Goal: Task Accomplishment & Management: Complete application form

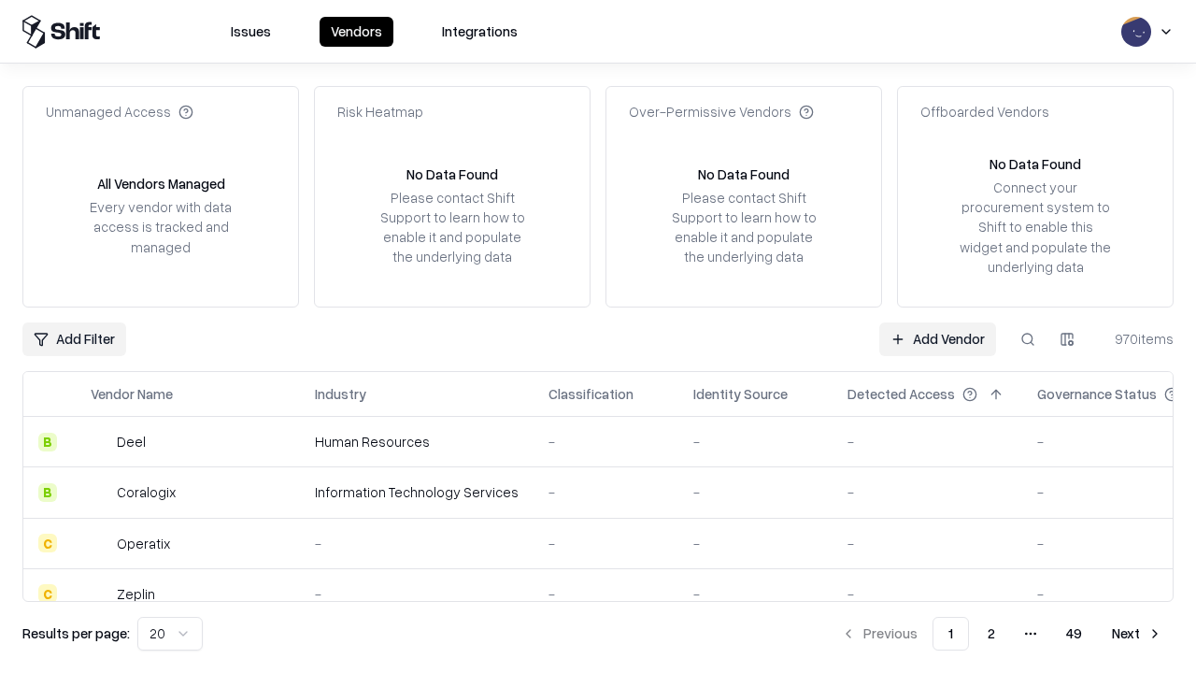
click at [937, 338] on link "Add Vendor" at bounding box center [937, 339] width 117 height 34
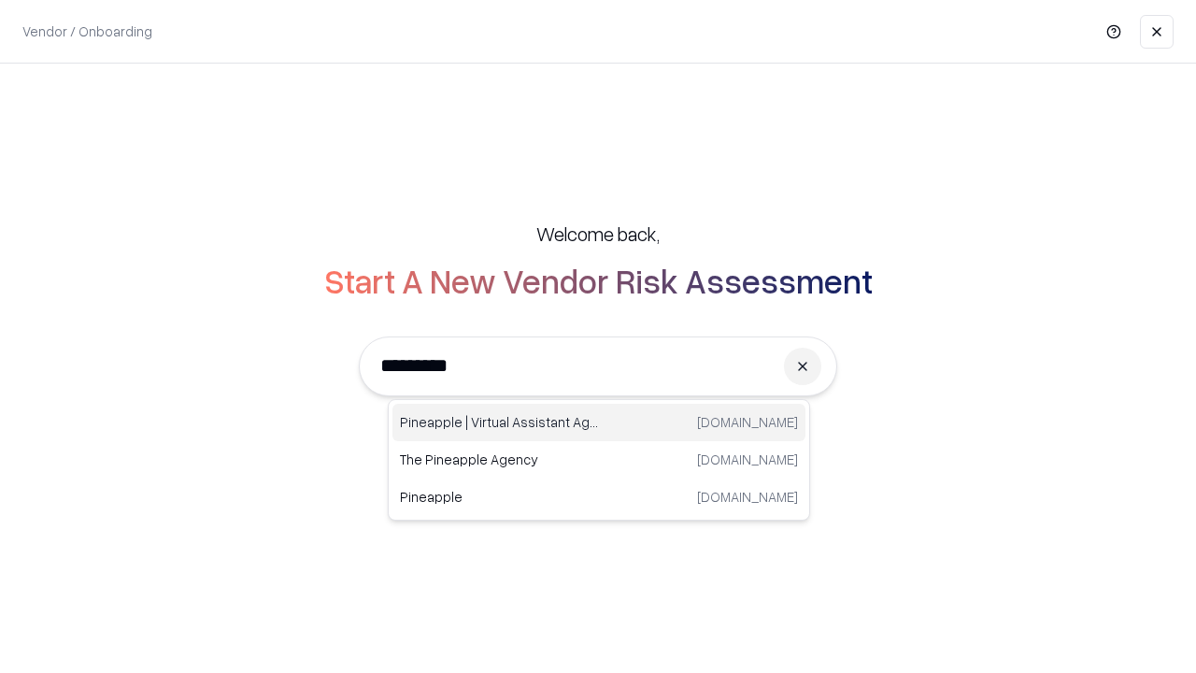
click at [599, 422] on div "Pineapple | Virtual Assistant Agency [DOMAIN_NAME]" at bounding box center [598, 422] width 413 height 37
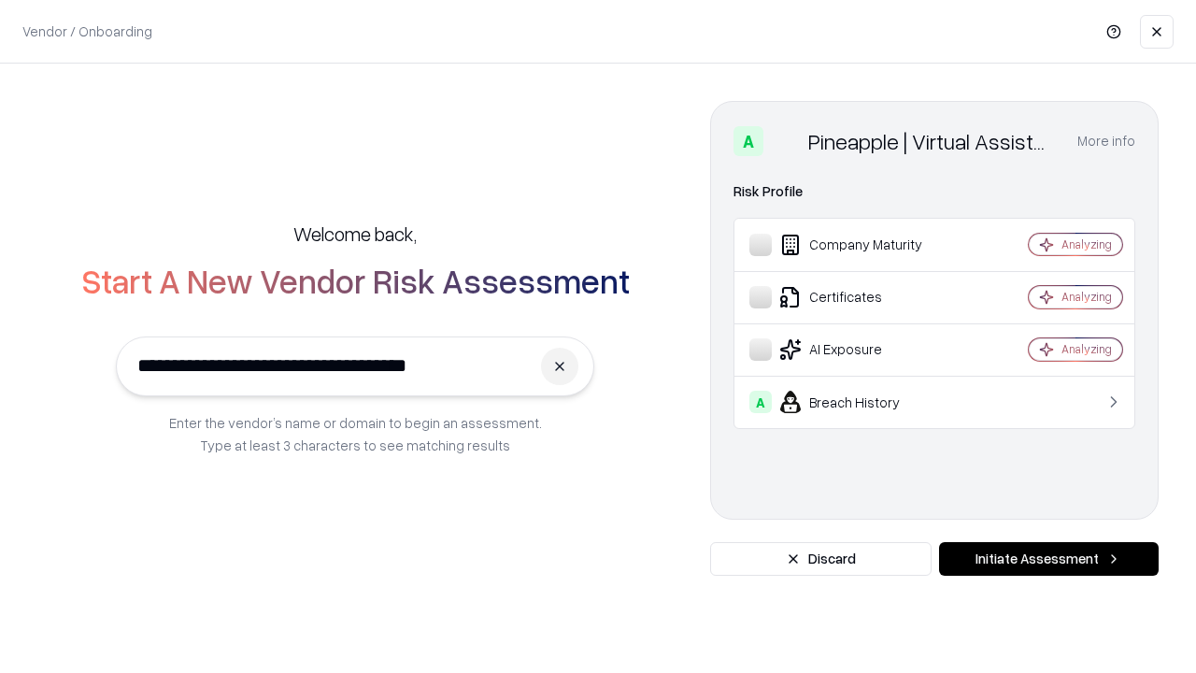
type input "**********"
click at [1048, 559] on button "Initiate Assessment" at bounding box center [1049, 559] width 220 height 34
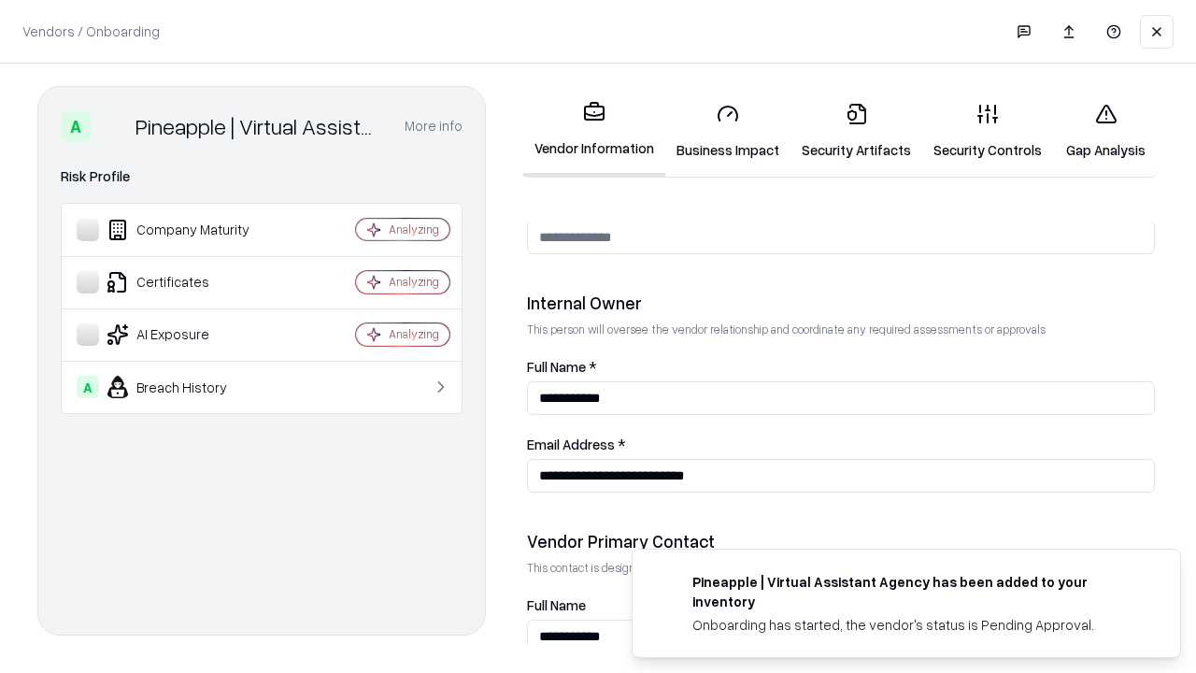
scroll to position [968, 0]
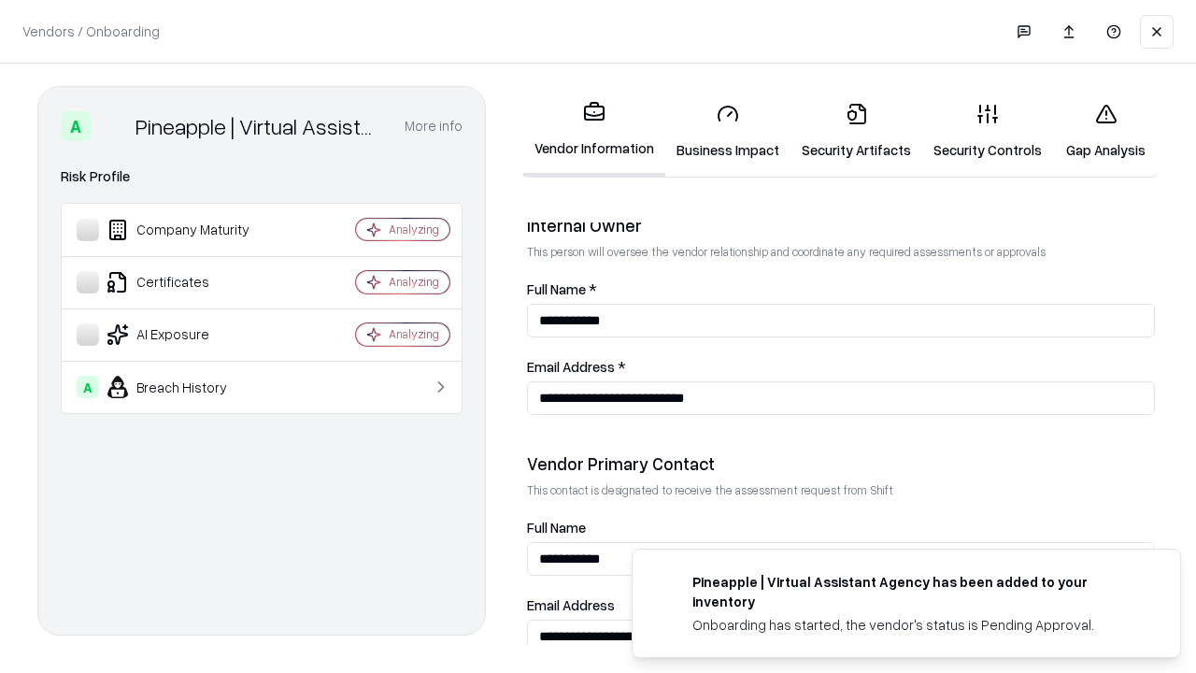
click at [728, 131] on link "Business Impact" at bounding box center [727, 131] width 125 height 87
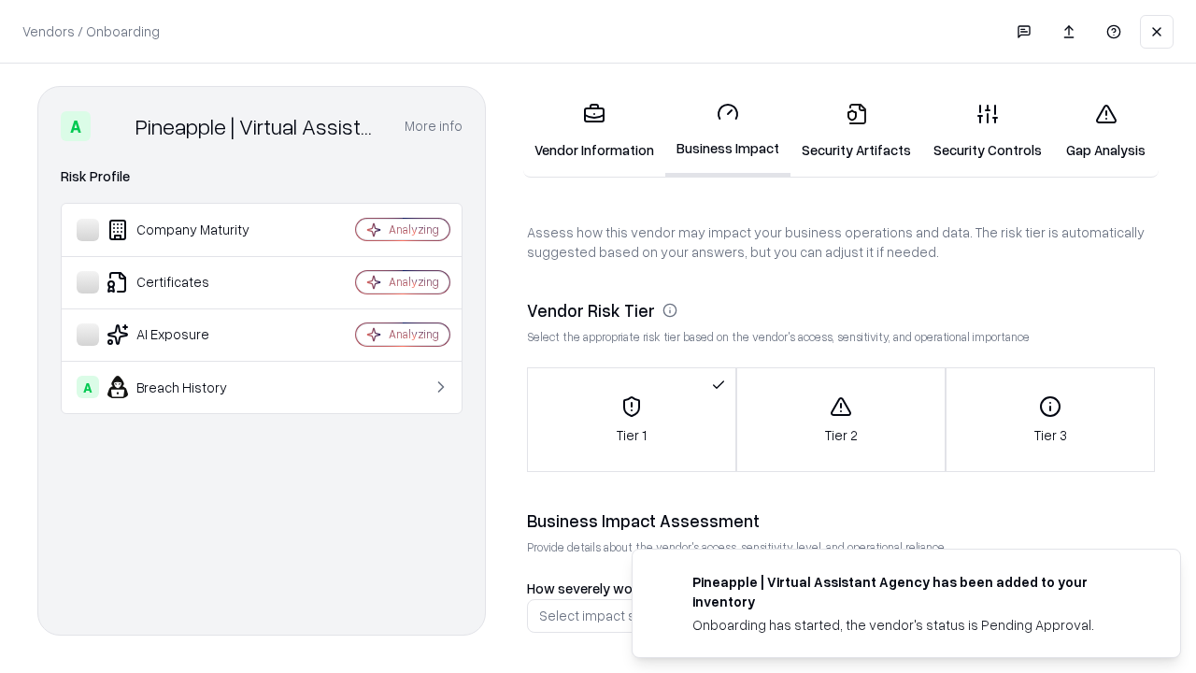
click at [856, 131] on link "Security Artifacts" at bounding box center [856, 131] width 132 height 87
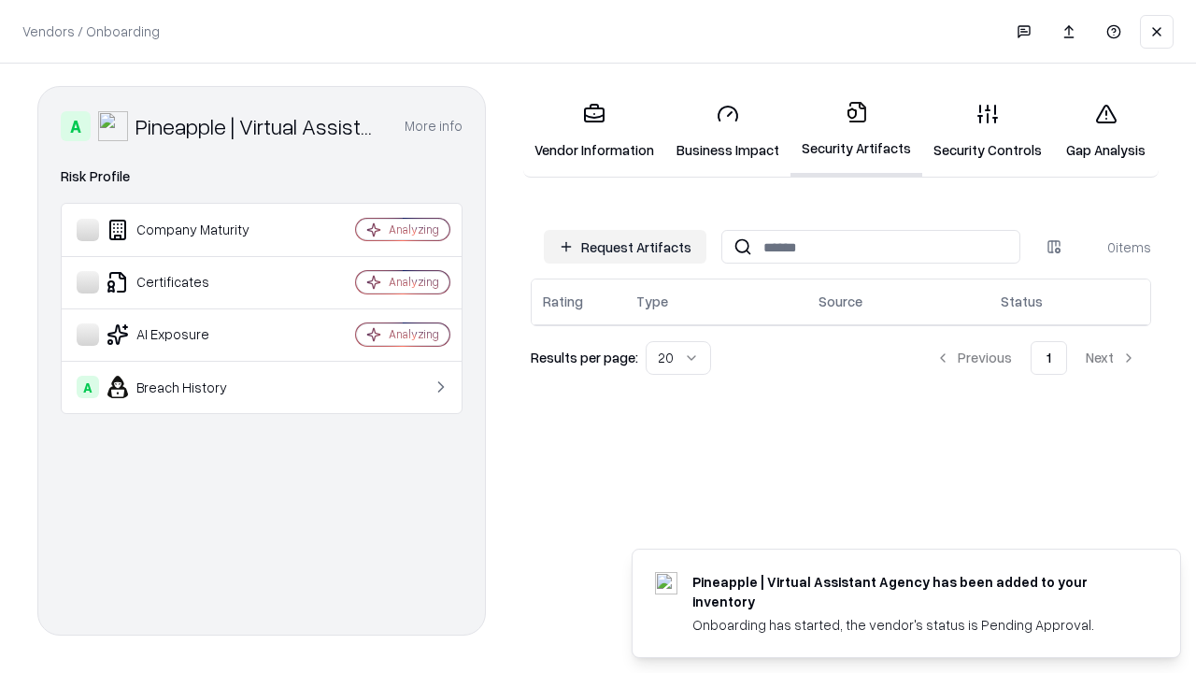
click at [625, 247] on button "Request Artifacts" at bounding box center [625, 247] width 163 height 34
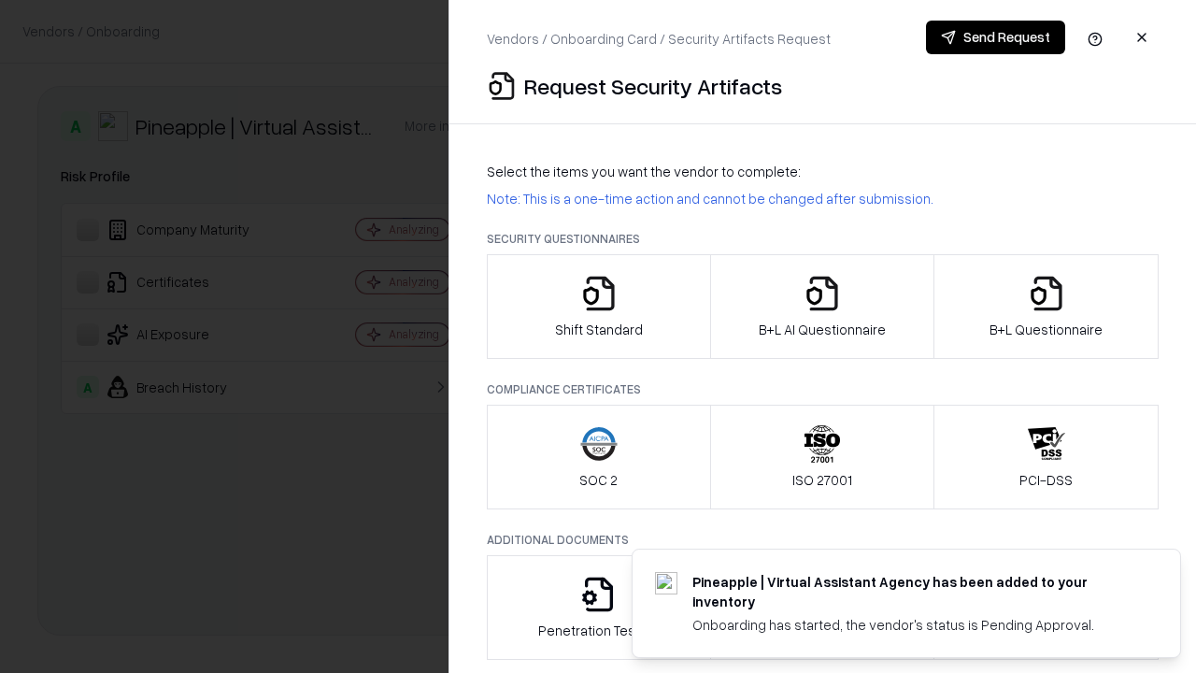
click at [598, 306] on icon "button" at bounding box center [598, 293] width 37 height 37
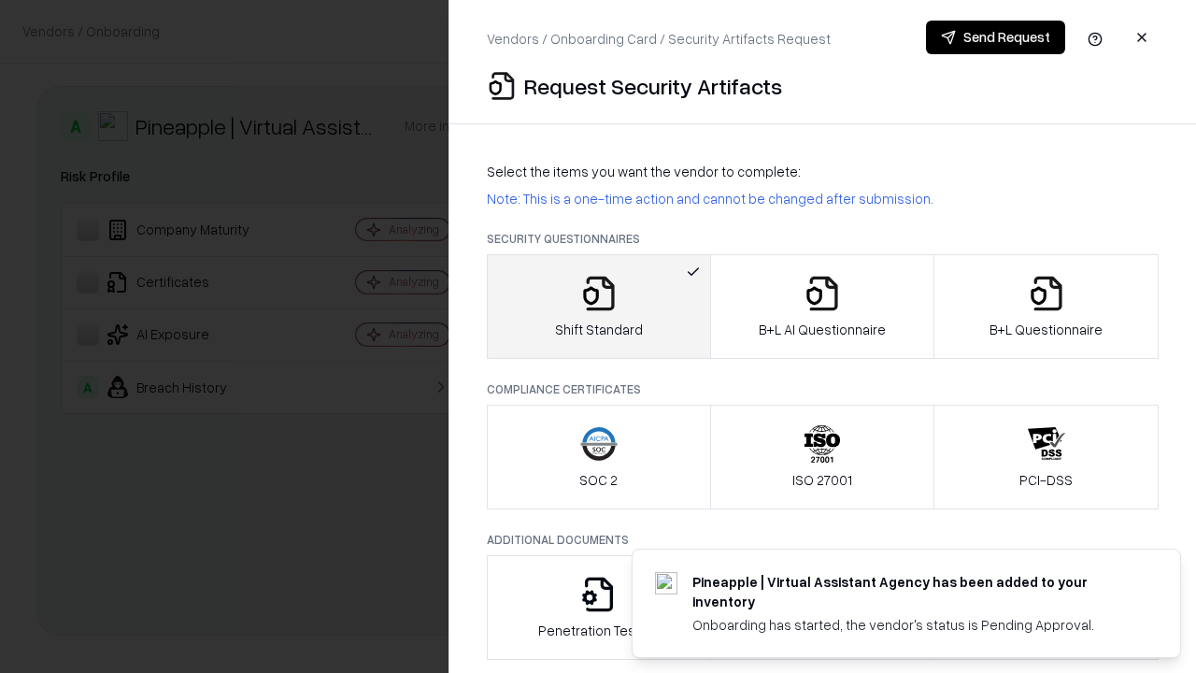
click at [995, 37] on button "Send Request" at bounding box center [995, 38] width 139 height 34
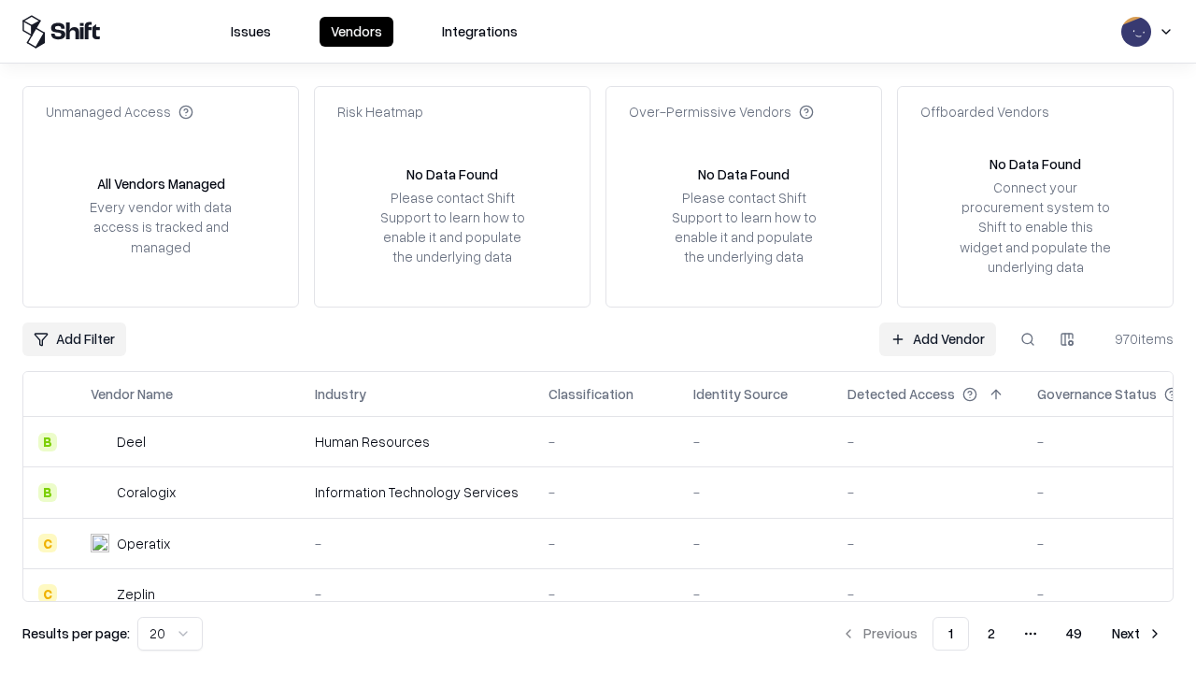
click at [1028, 338] on button at bounding box center [1028, 339] width 34 height 34
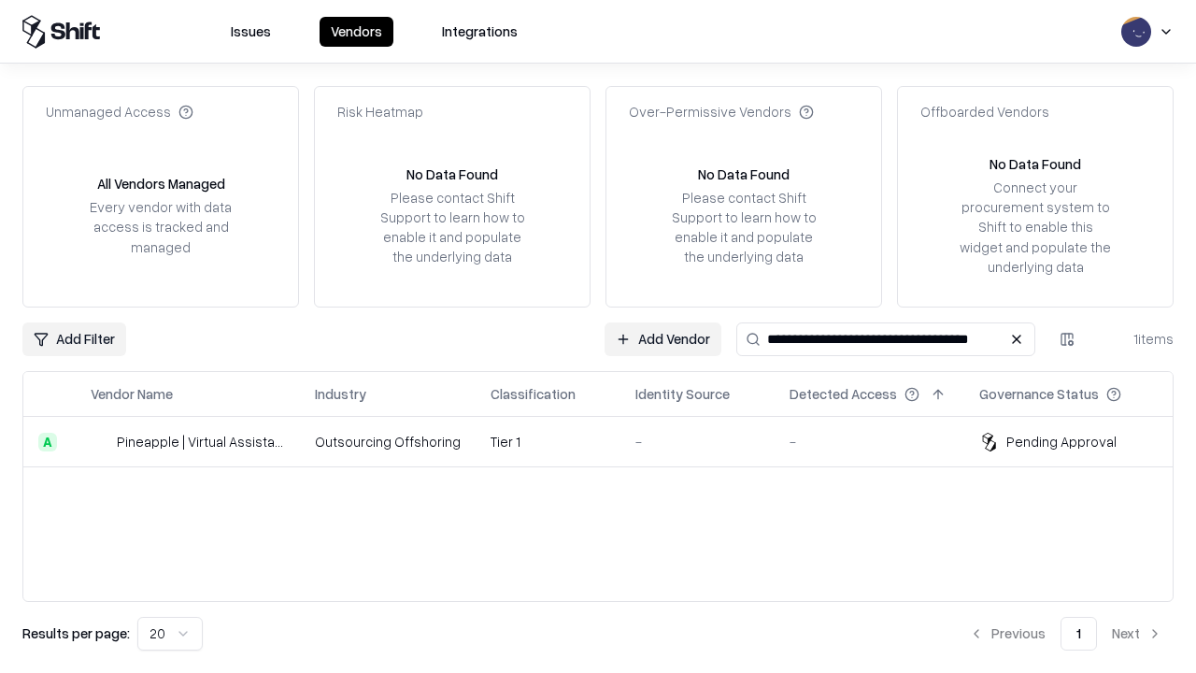
type input "**********"
click at [609, 441] on td "Tier 1" at bounding box center [548, 442] width 145 height 50
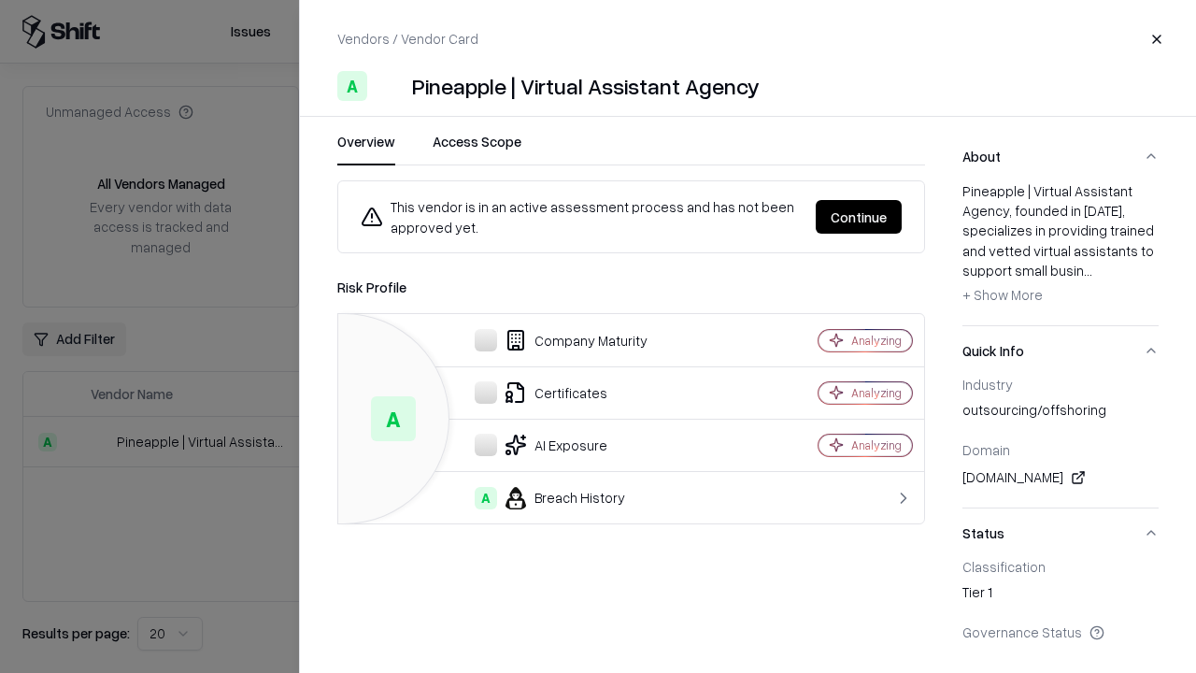
click at [859, 217] on button "Continue" at bounding box center [859, 217] width 86 height 34
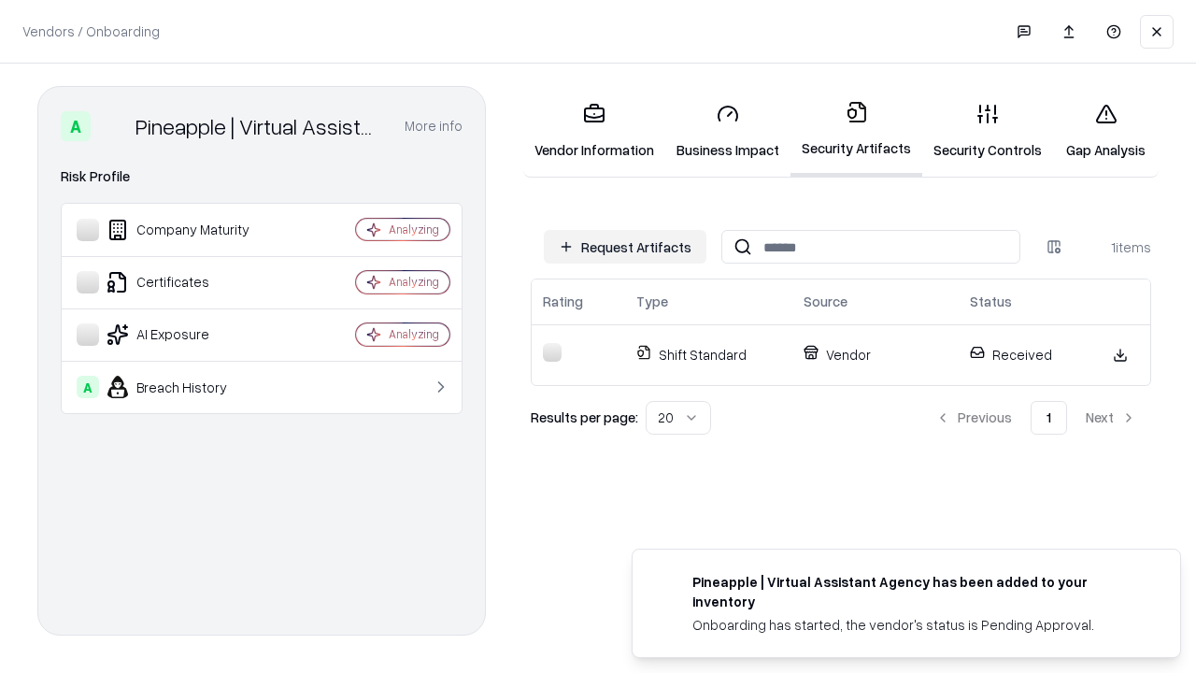
click at [988, 131] on link "Security Controls" at bounding box center [987, 131] width 131 height 87
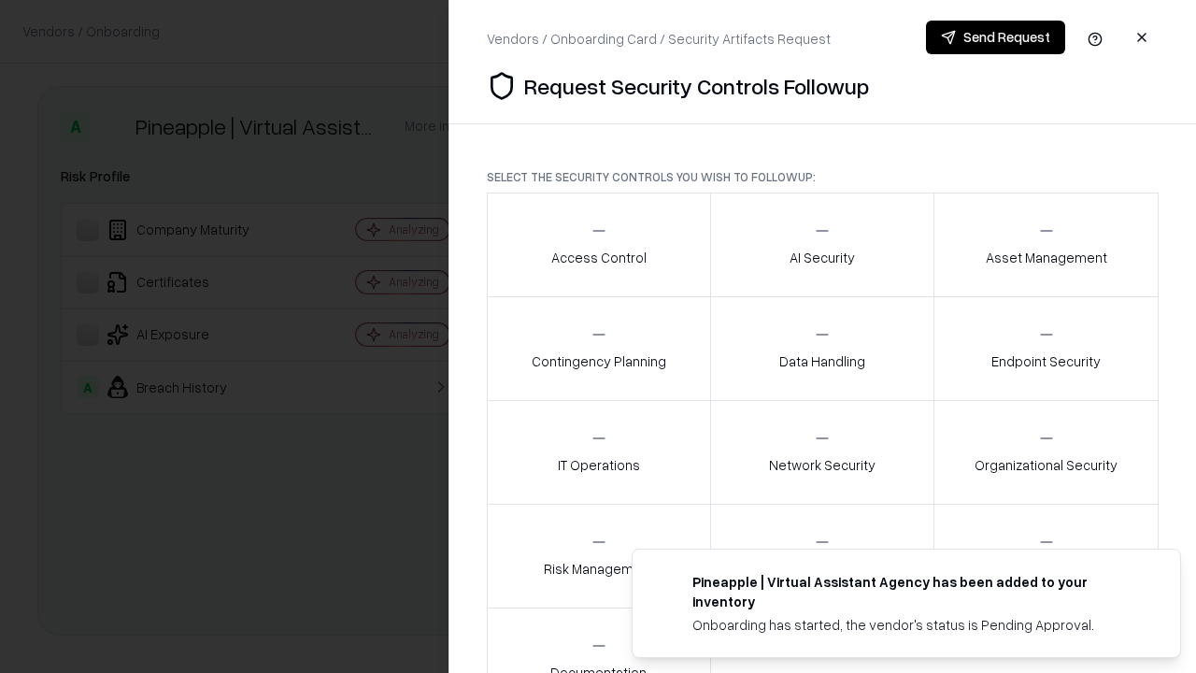
click at [598, 245] on div "Access Control" at bounding box center [598, 244] width 95 height 46
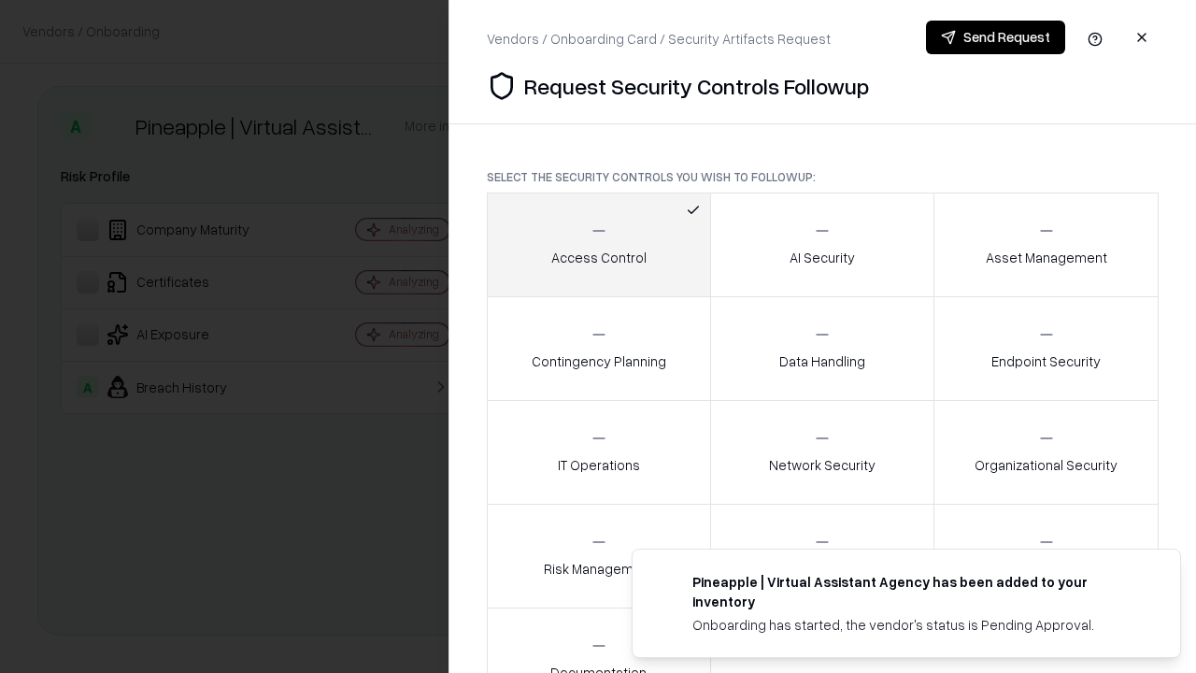
click at [995, 37] on button "Send Request" at bounding box center [995, 38] width 139 height 34
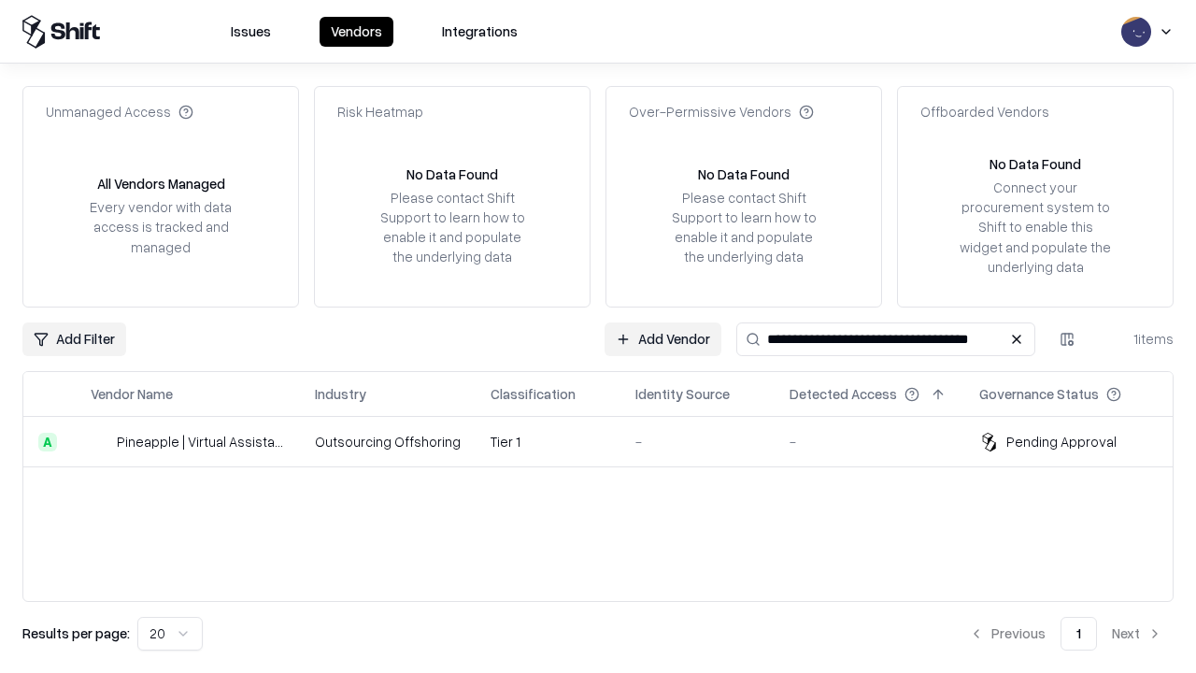
type input "**********"
click at [609, 441] on td "Tier 1" at bounding box center [548, 442] width 145 height 50
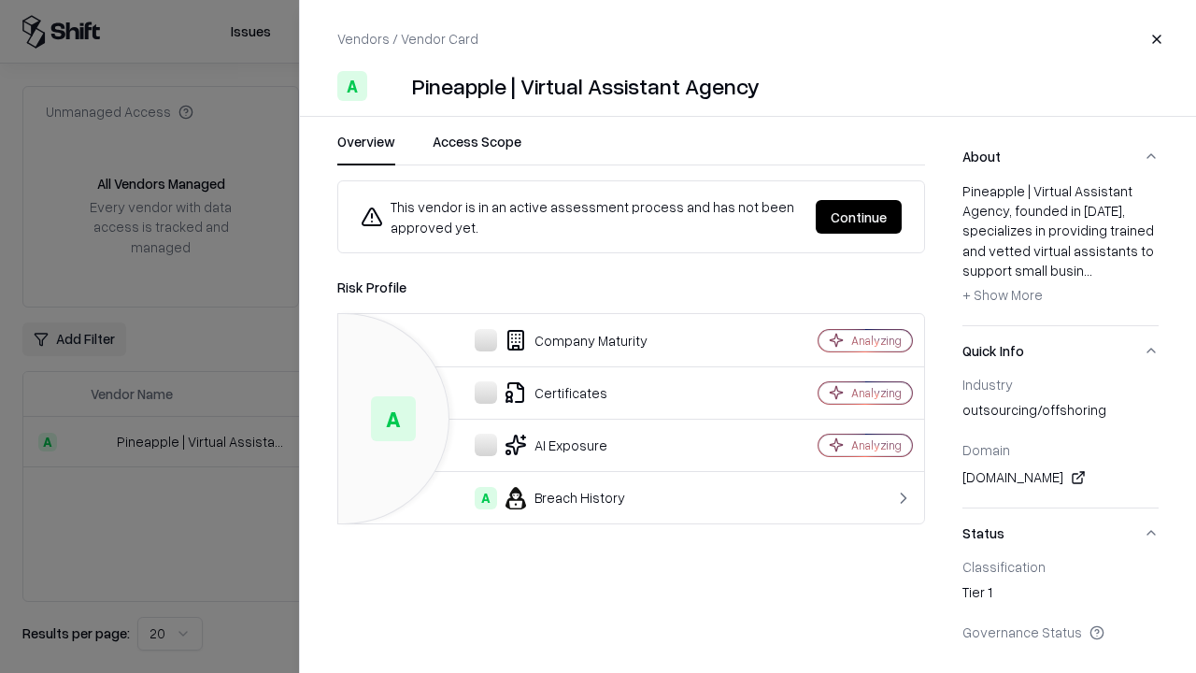
click at [859, 217] on button "Continue" at bounding box center [859, 217] width 86 height 34
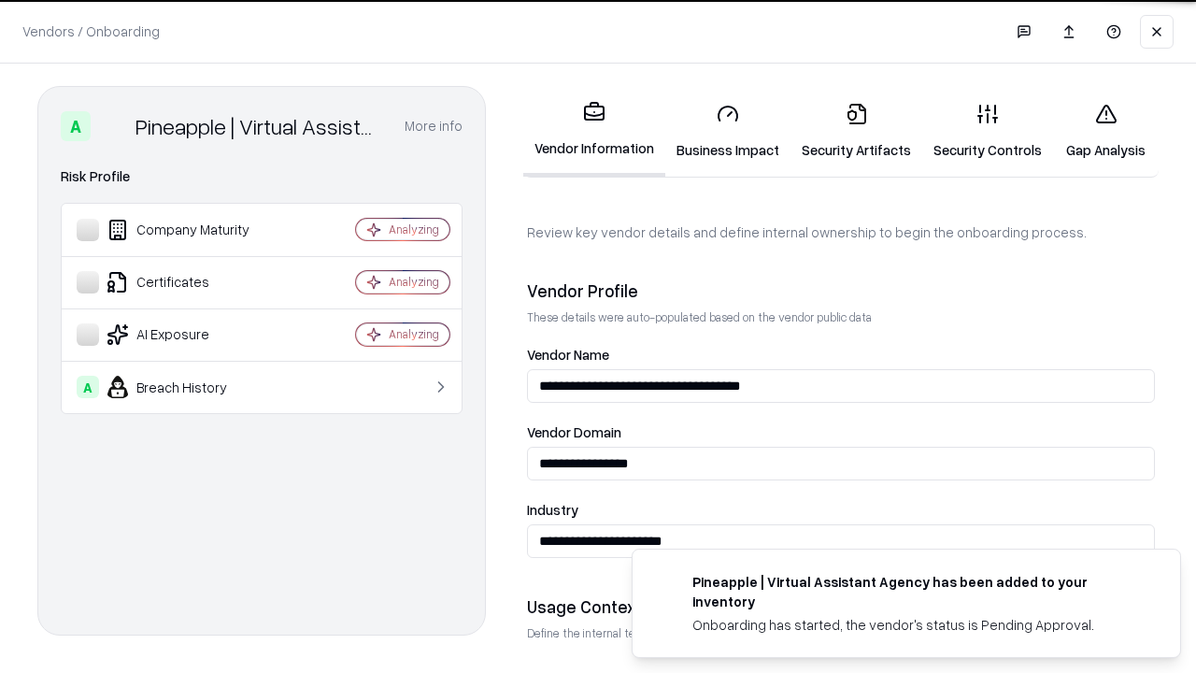
click at [1105, 131] on link "Gap Analysis" at bounding box center [1106, 131] width 106 height 87
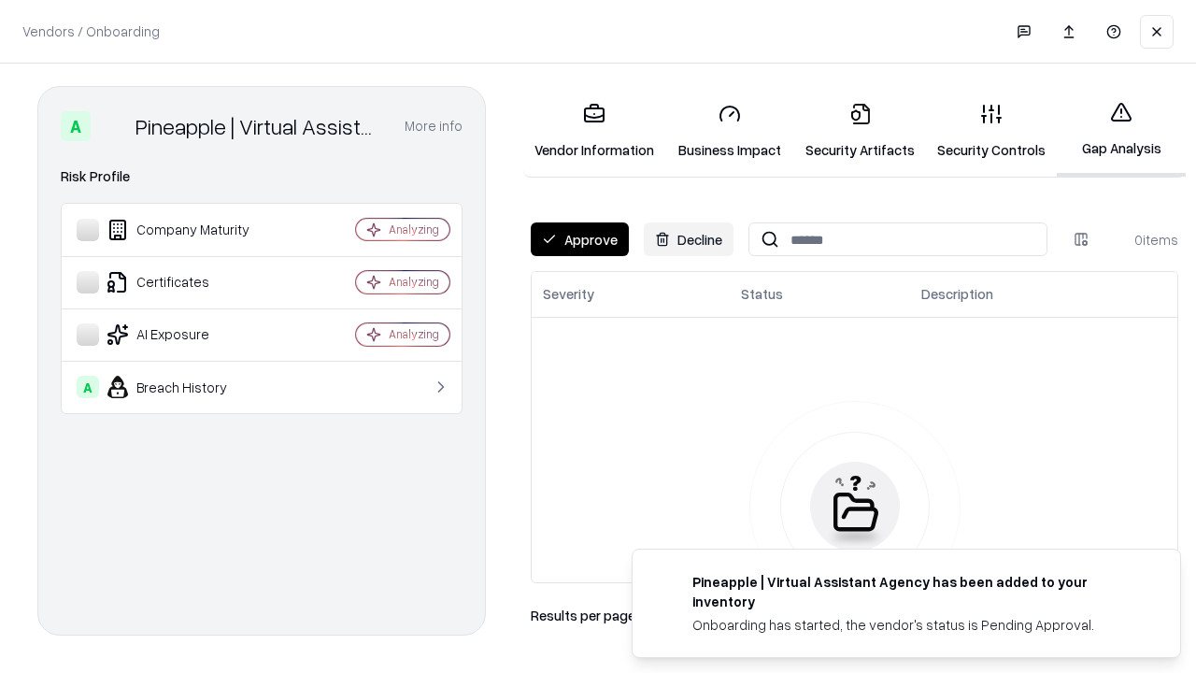
click at [579, 239] on button "Approve" at bounding box center [580, 239] width 98 height 34
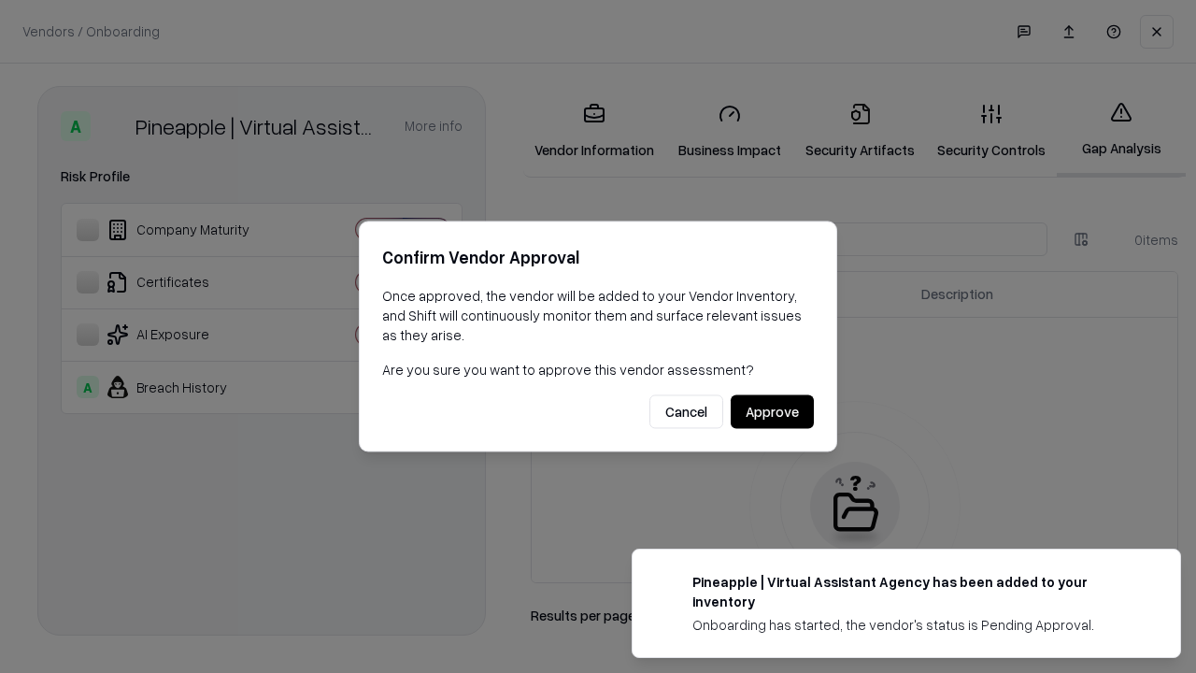
click at [772, 411] on button "Approve" at bounding box center [772, 412] width 83 height 34
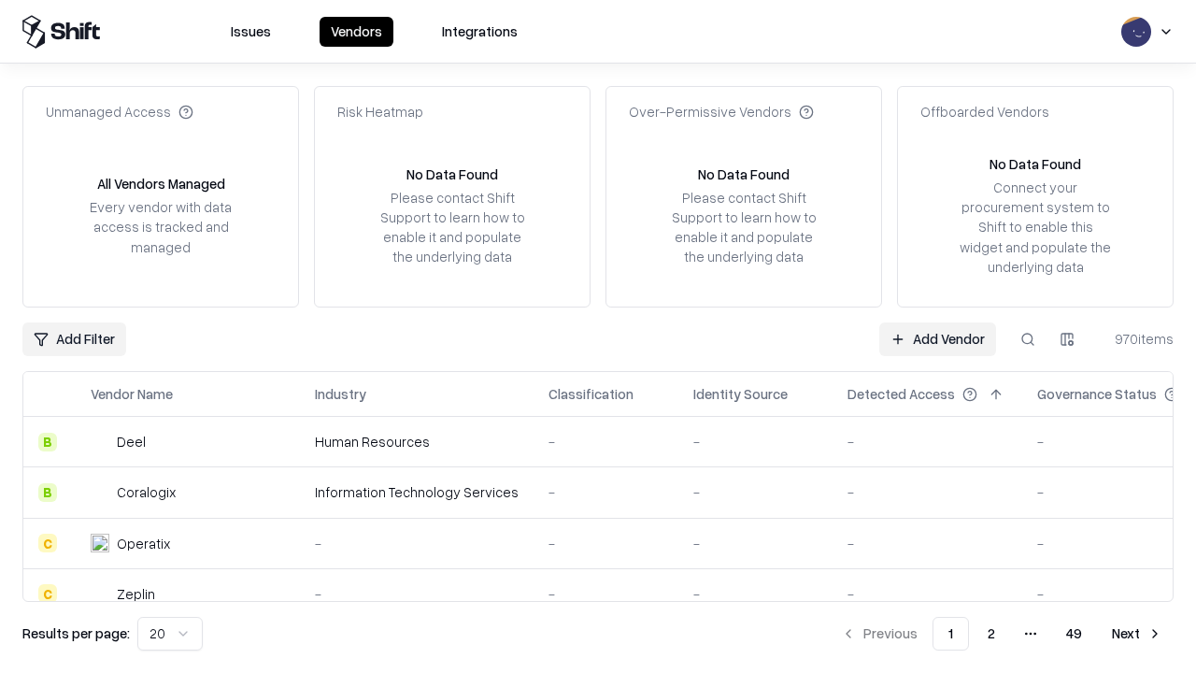
type input "**********"
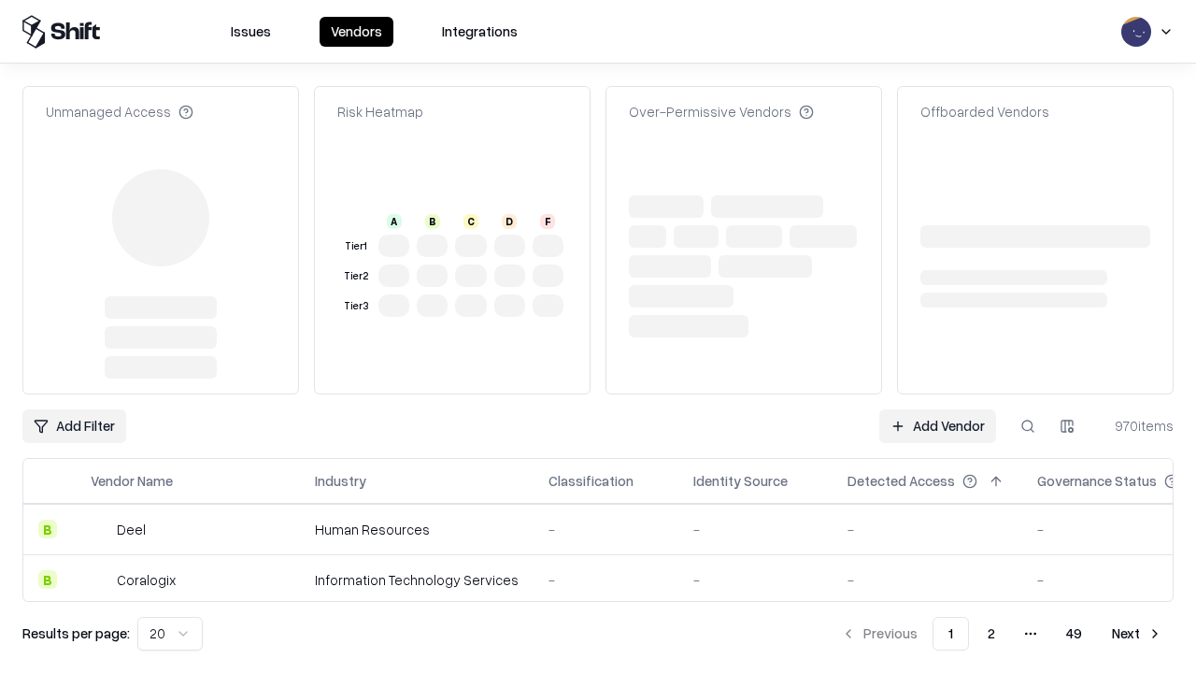
click at [937, 409] on link "Add Vendor" at bounding box center [937, 426] width 117 height 34
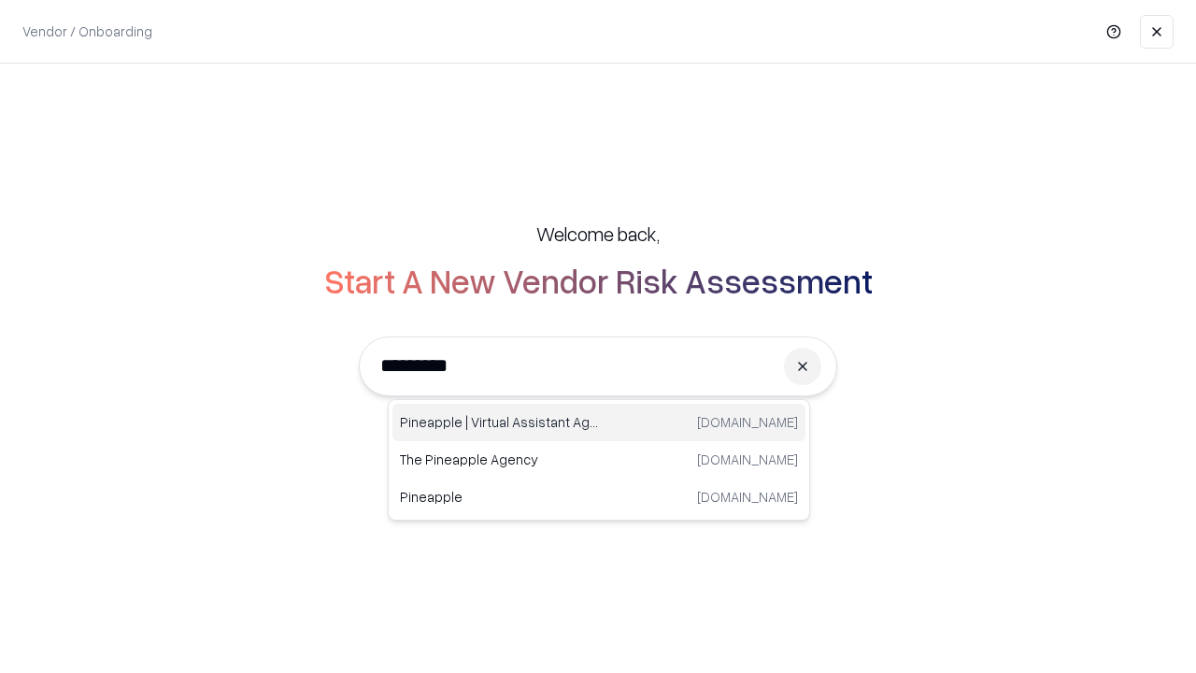
click at [599, 422] on div "Pineapple | Virtual Assistant Agency [DOMAIN_NAME]" at bounding box center [598, 422] width 413 height 37
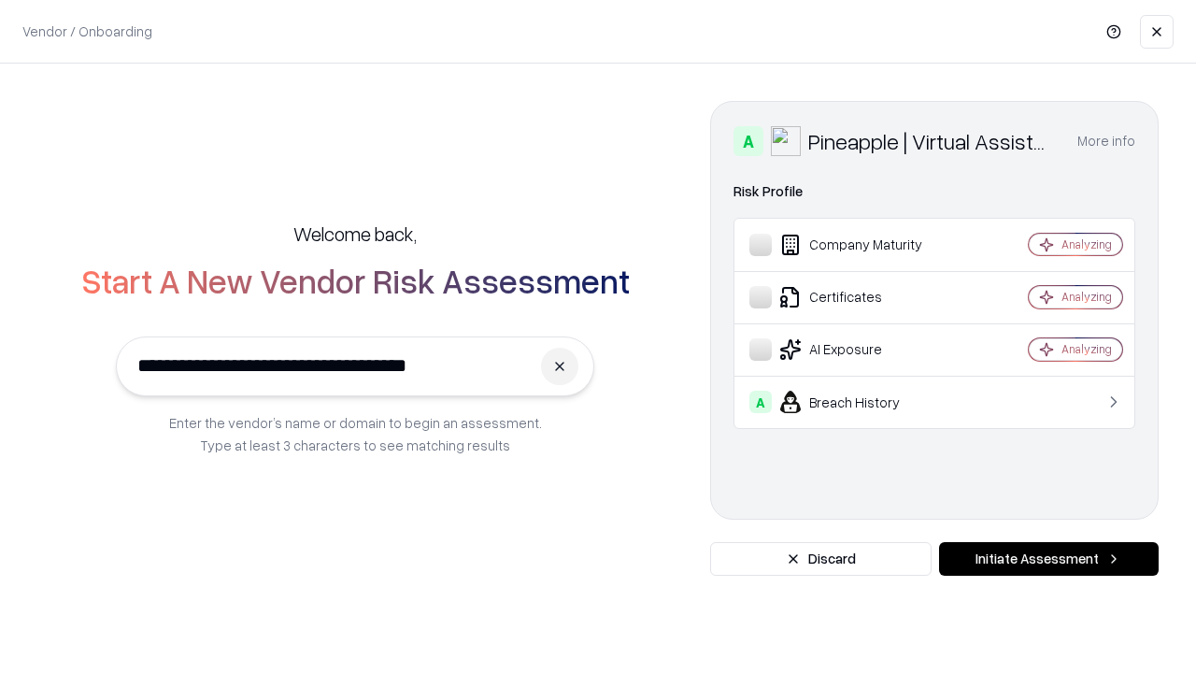
type input "**********"
click at [1048, 559] on button "Initiate Assessment" at bounding box center [1049, 559] width 220 height 34
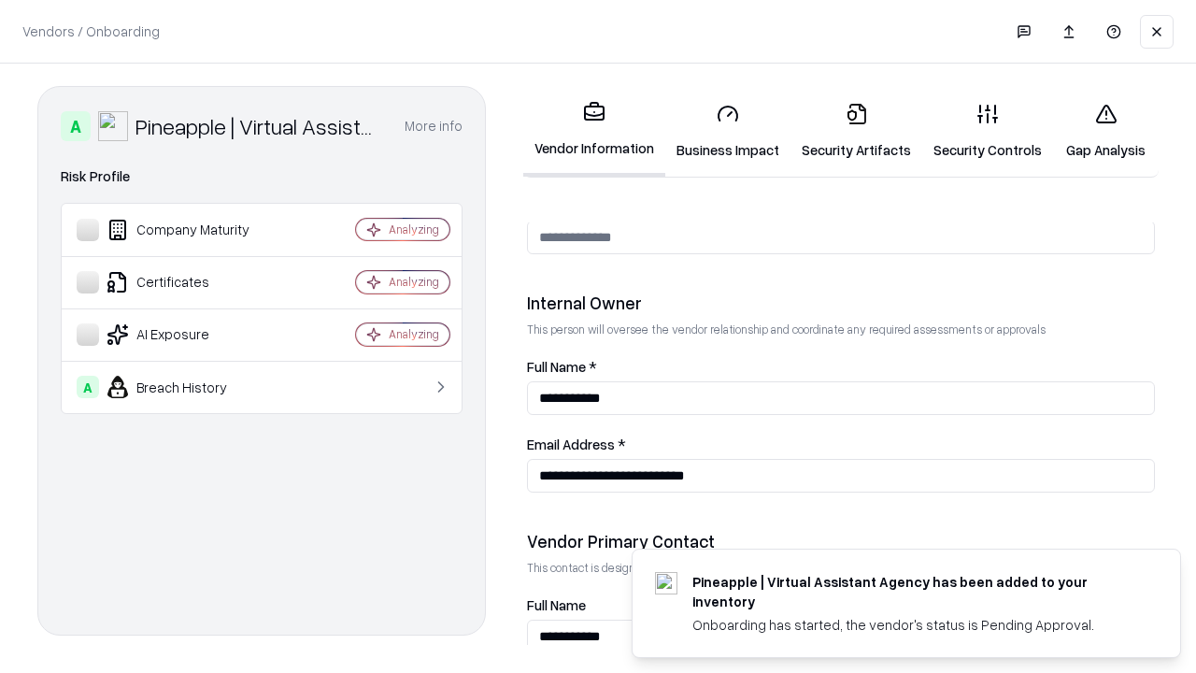
scroll to position [968, 0]
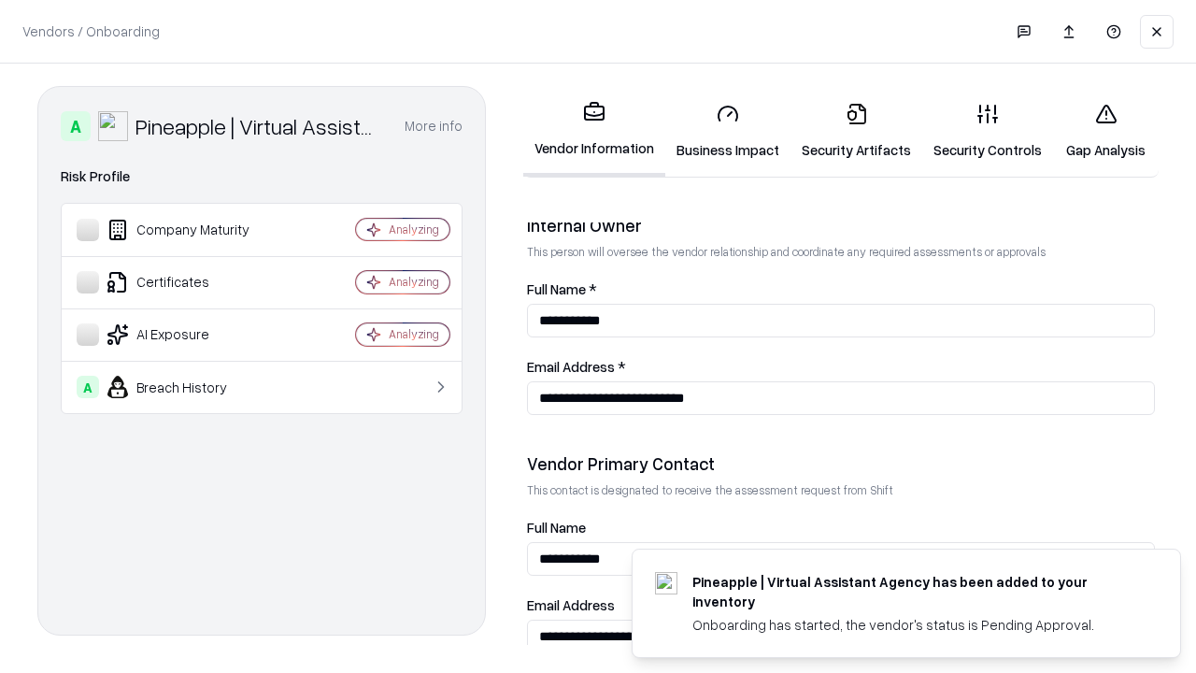
click at [1105, 131] on link "Gap Analysis" at bounding box center [1106, 131] width 106 height 87
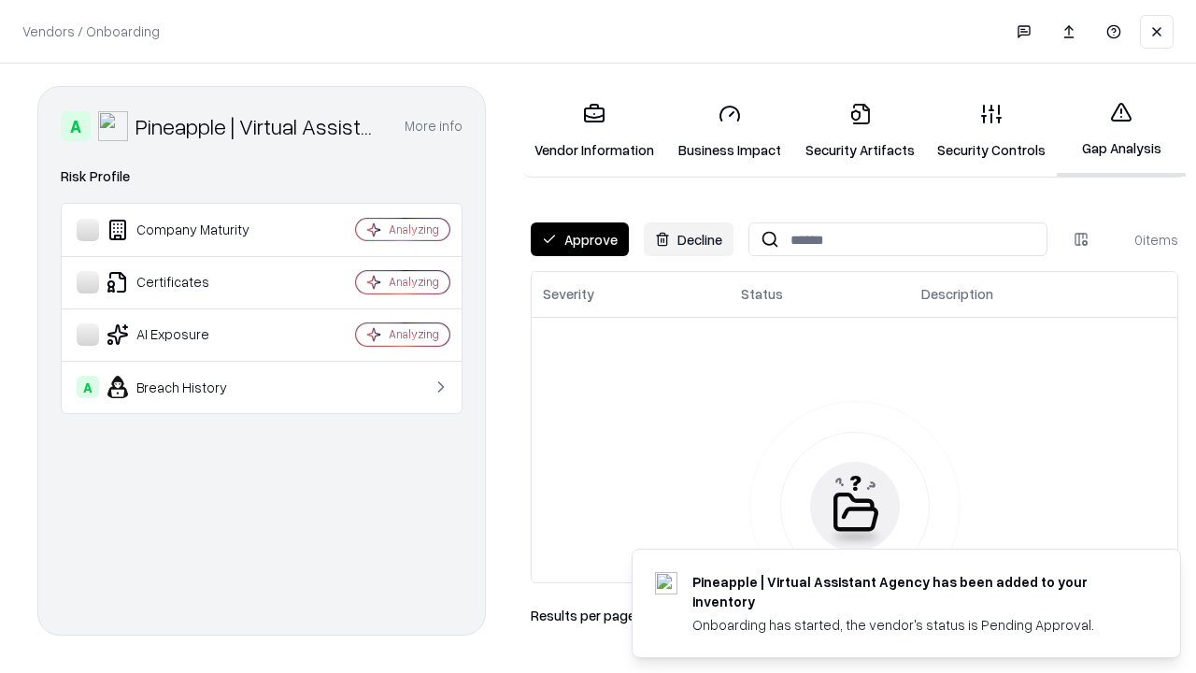
click at [579, 239] on button "Approve" at bounding box center [580, 239] width 98 height 34
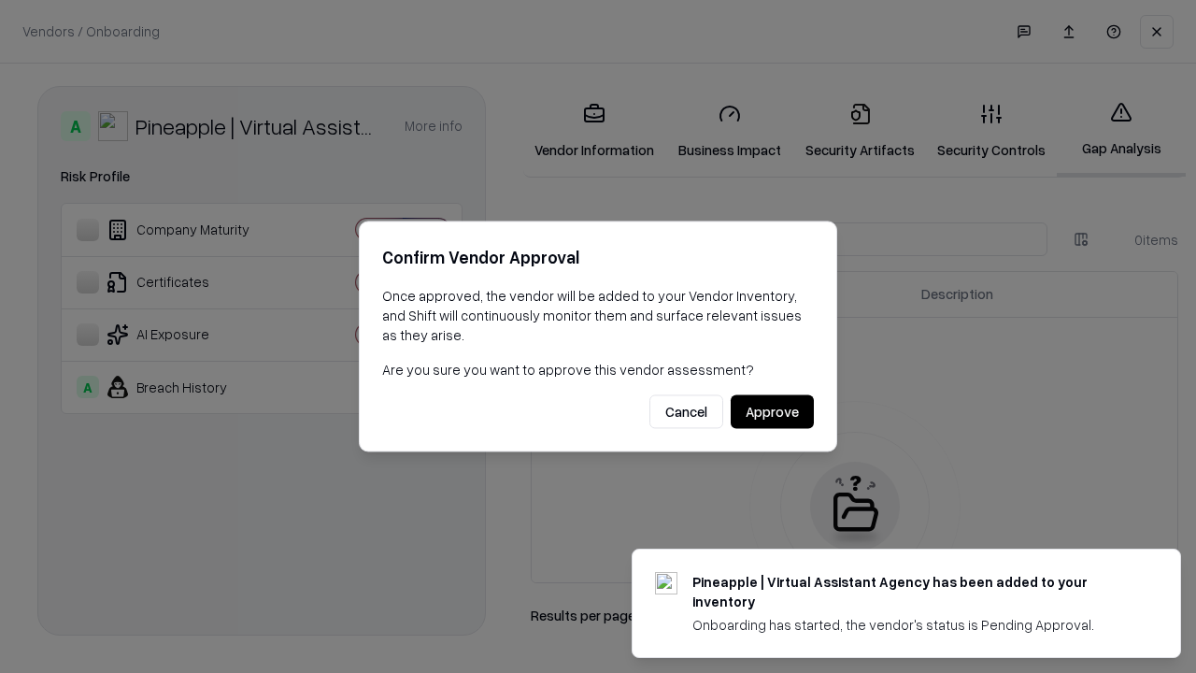
click at [772, 411] on button "Approve" at bounding box center [772, 412] width 83 height 34
